Goal: Transaction & Acquisition: Subscribe to service/newsletter

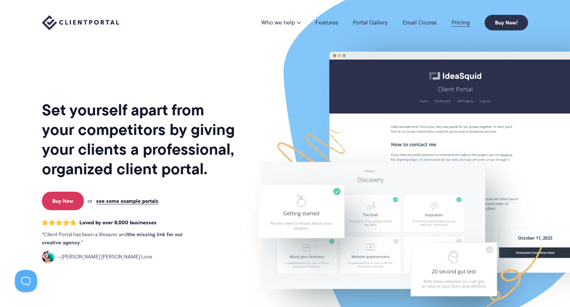
click at [456, 22] on link "Pricing" at bounding box center [461, 23] width 18 height 6
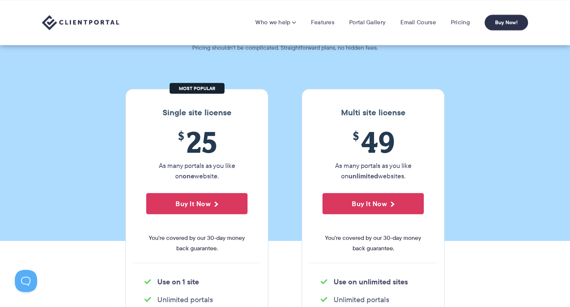
scroll to position [40, 0]
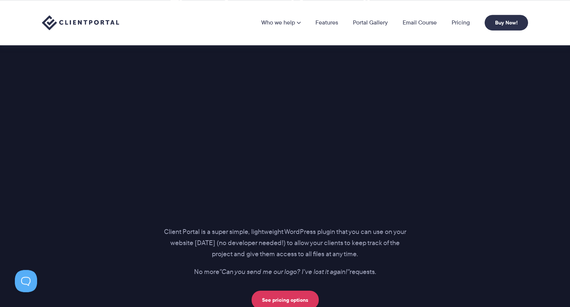
scroll to position [963, 0]
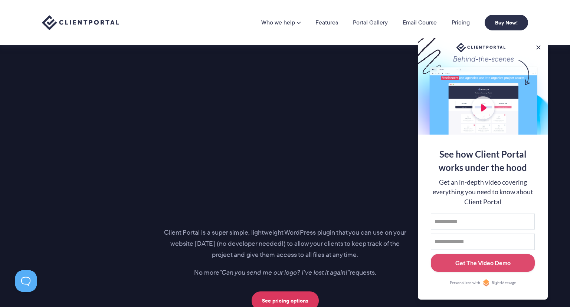
click at [542, 39] on div at bounding box center [483, 86] width 130 height 97
click at [539, 43] on button at bounding box center [538, 47] width 9 height 9
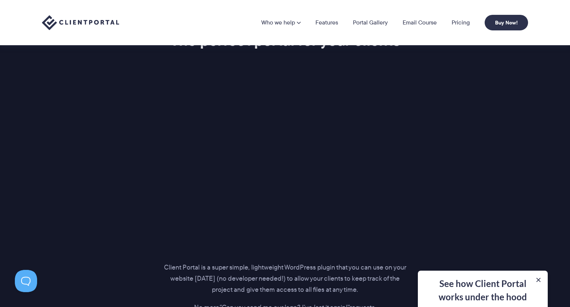
scroll to position [855, 0]
